Goal: Navigation & Orientation: Find specific page/section

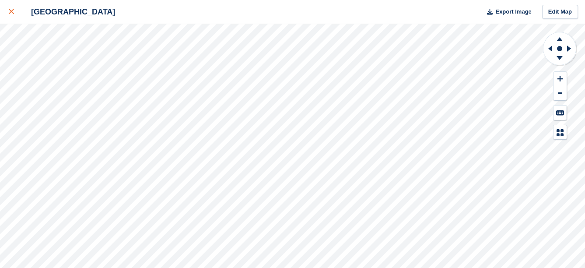
click at [9, 14] on div at bounding box center [16, 12] width 14 height 11
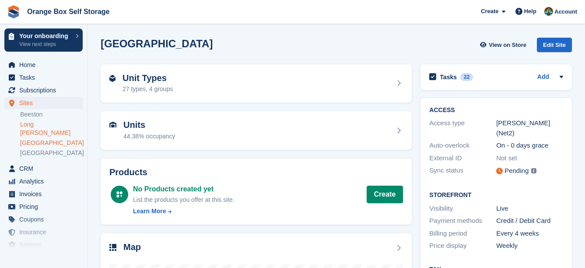
click at [35, 126] on link "Long [PERSON_NAME]" at bounding box center [51, 128] width 63 height 17
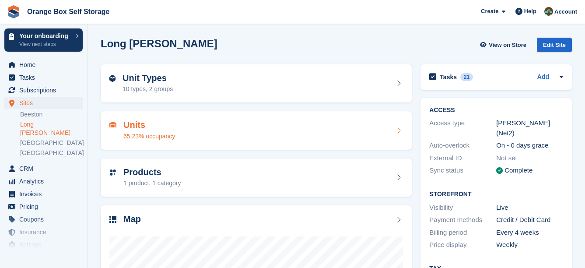
click at [157, 127] on h2 "Units" at bounding box center [149, 125] width 52 height 10
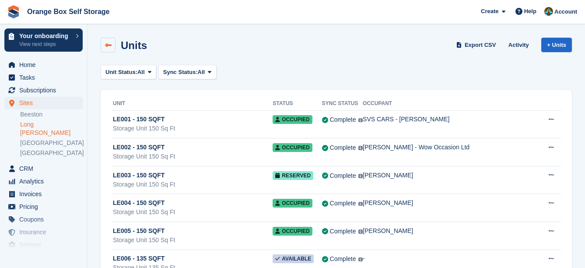
click at [103, 41] on link at bounding box center [108, 45] width 15 height 15
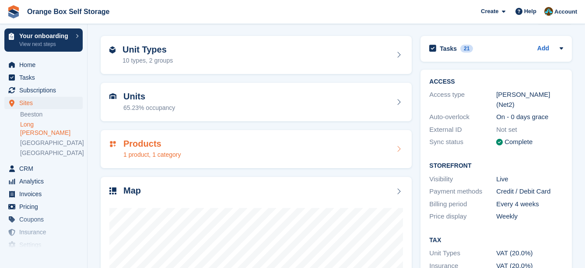
scroll to position [44, 0]
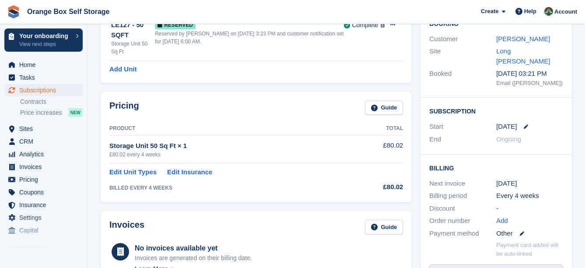
scroll to position [88, 0]
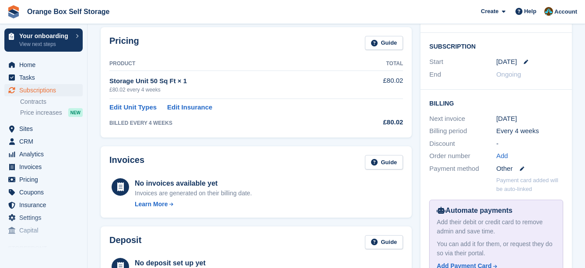
scroll to position [61, 0]
